Goal: Task Accomplishment & Management: Use online tool/utility

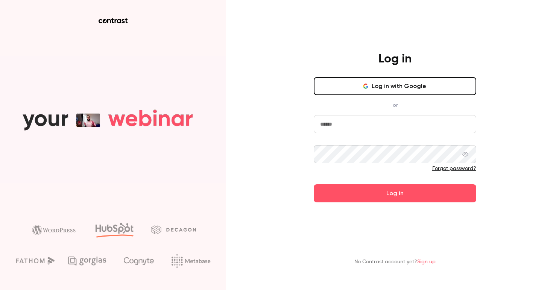
type input "**********"
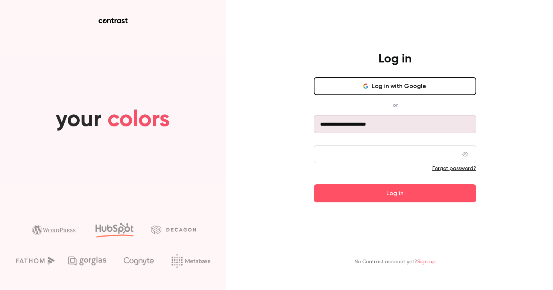
drag, startPoint x: 388, startPoint y: 187, endPoint x: 278, endPoint y: 165, distance: 112.8
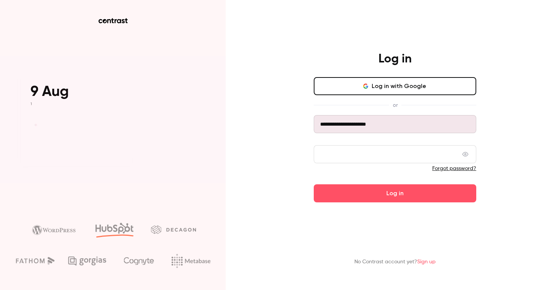
click at [388, 187] on button "Log in" at bounding box center [395, 193] width 162 height 18
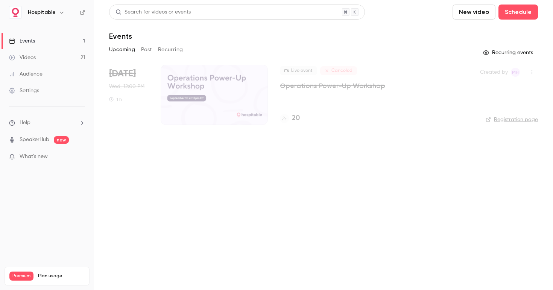
click at [143, 52] on button "Past" at bounding box center [146, 50] width 11 height 12
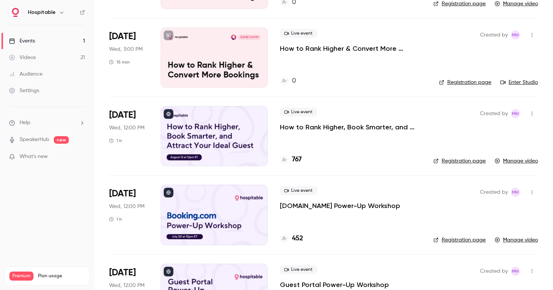
scroll to position [200, 0]
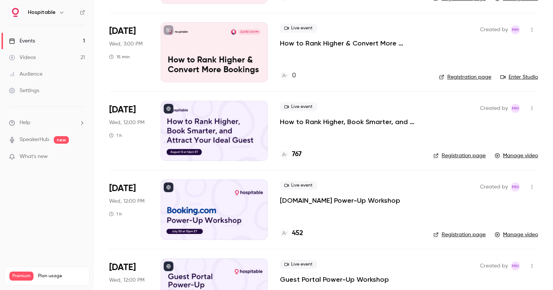
click at [293, 155] on h4 "767" at bounding box center [297, 154] width 10 height 10
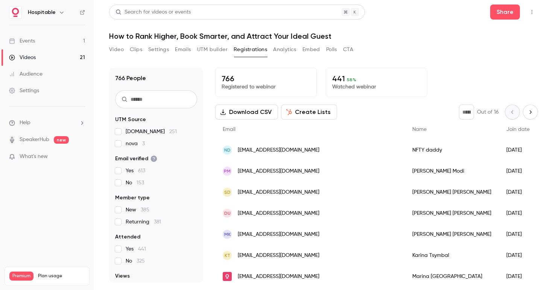
click at [255, 112] on button "Download CSV" at bounding box center [246, 112] width 63 height 15
click at [320, 110] on button "Create Lists" at bounding box center [309, 112] width 56 height 15
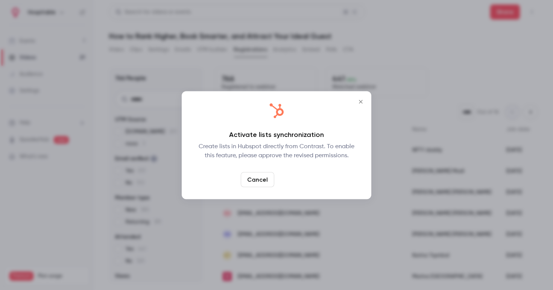
click at [303, 177] on link "Confirm" at bounding box center [294, 179] width 35 height 15
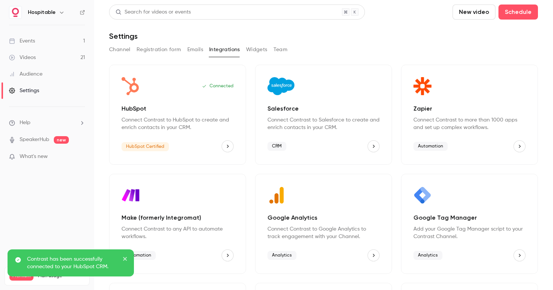
click at [45, 42] on link "Events 1" at bounding box center [47, 41] width 94 height 17
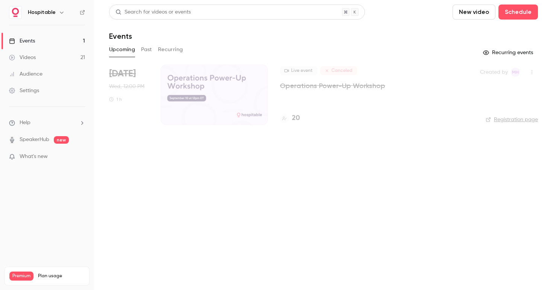
click at [152, 52] on button "Past" at bounding box center [146, 50] width 11 height 12
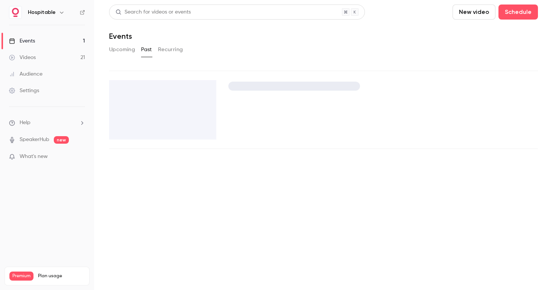
click at [147, 49] on button "Past" at bounding box center [146, 50] width 11 height 12
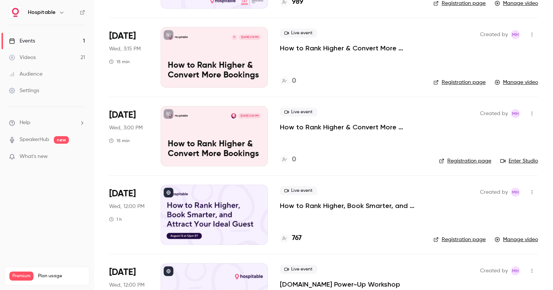
scroll to position [180, 0]
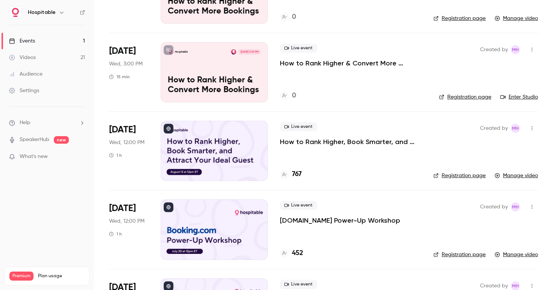
click at [305, 144] on p "How to Rank Higher, Book Smarter, and Attract Your Ideal Guest" at bounding box center [350, 141] width 141 height 9
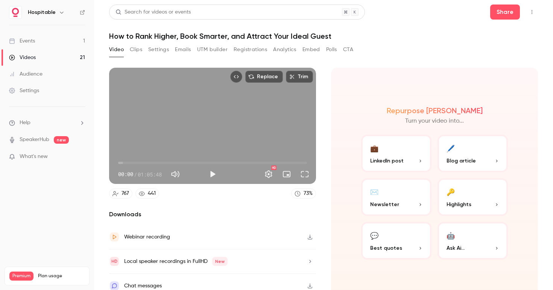
click at [250, 50] on button "Registrations" at bounding box center [250, 50] width 33 height 12
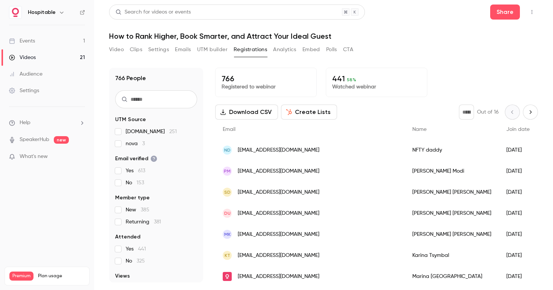
click at [311, 113] on button "Create Lists" at bounding box center [309, 112] width 56 height 15
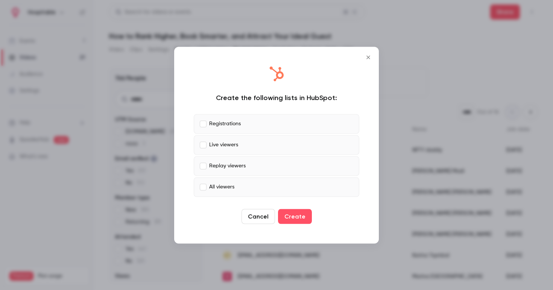
click at [240, 142] on label "Live viewers" at bounding box center [276, 145] width 165 height 20
click at [237, 167] on p "Replay viewers" at bounding box center [227, 166] width 36 height 8
click at [233, 183] on p "All viewers" at bounding box center [221, 187] width 25 height 8
click at [223, 191] on p "All viewers" at bounding box center [221, 187] width 25 height 8
click at [368, 56] on icon "Close" at bounding box center [367, 56] width 3 height 3
